Goal: Communication & Community: Connect with others

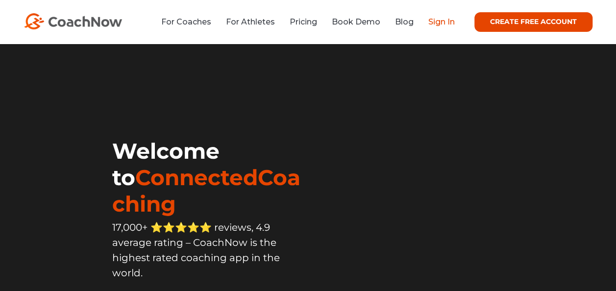
drag, startPoint x: 0, startPoint y: 0, endPoint x: 436, endPoint y: 24, distance: 436.3
click at [436, 24] on link "Sign In" at bounding box center [441, 21] width 26 height 9
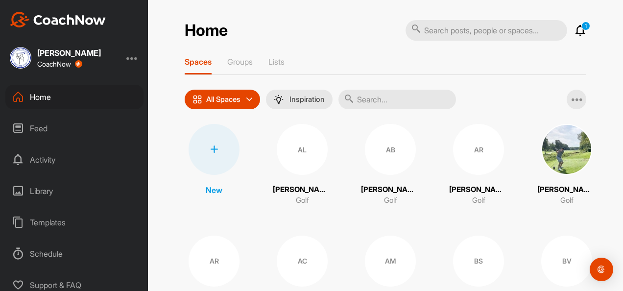
click at [43, 129] on div "Feed" at bounding box center [74, 128] width 138 height 24
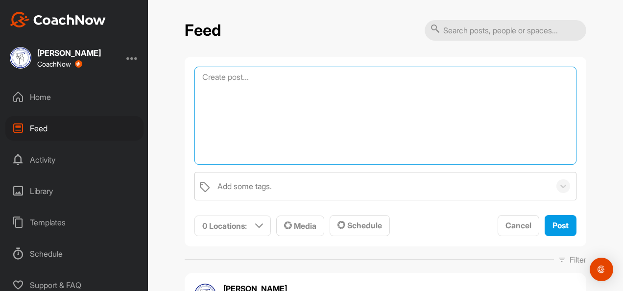
click at [302, 82] on textarea at bounding box center [386, 116] width 382 height 98
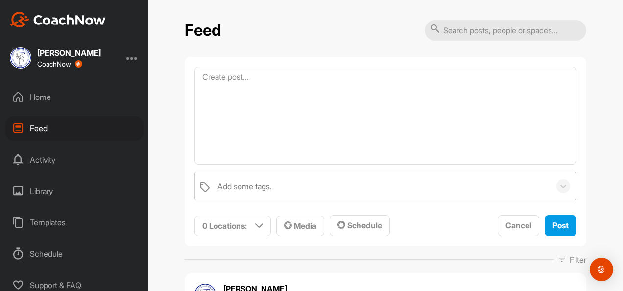
click at [49, 95] on div "Home" at bounding box center [74, 97] width 138 height 24
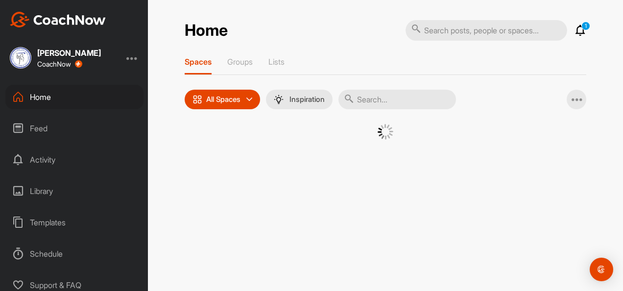
click at [380, 100] on input "text" at bounding box center [398, 100] width 118 height 20
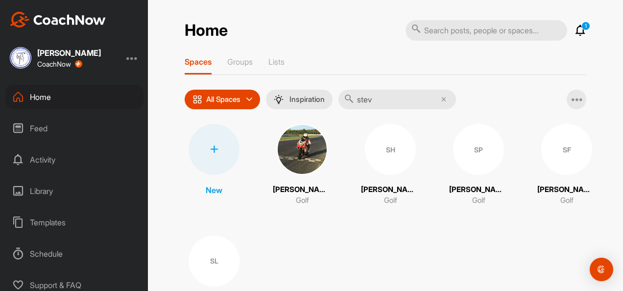
type input "stev"
click at [549, 157] on div "SF" at bounding box center [566, 149] width 51 height 51
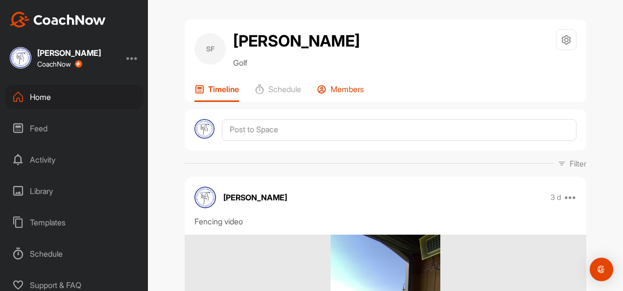
click at [352, 89] on p "Members" at bounding box center [347, 89] width 33 height 10
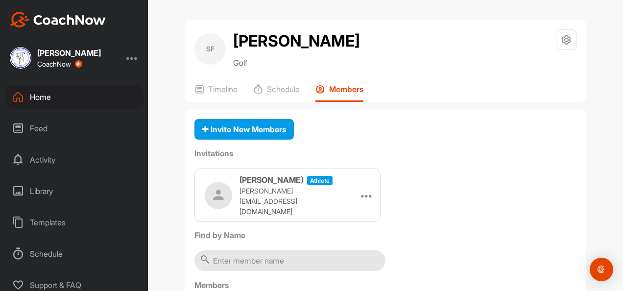
scroll to position [56, 0]
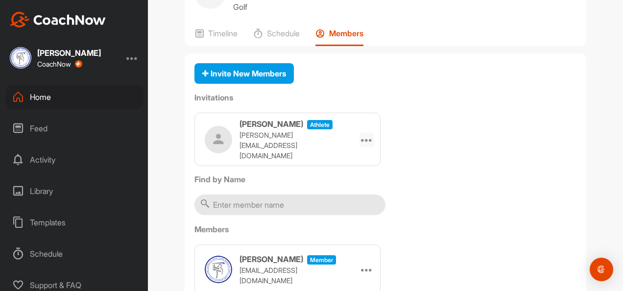
click at [365, 139] on icon at bounding box center [367, 140] width 12 height 12
click at [343, 228] on li "Copy Link" at bounding box center [348, 228] width 52 height 31
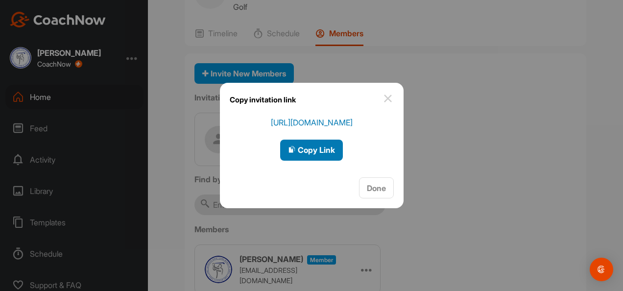
click at [314, 151] on span "Copy Link" at bounding box center [311, 150] width 47 height 10
click at [389, 97] on img at bounding box center [388, 99] width 12 height 12
